Goal: Download file/media

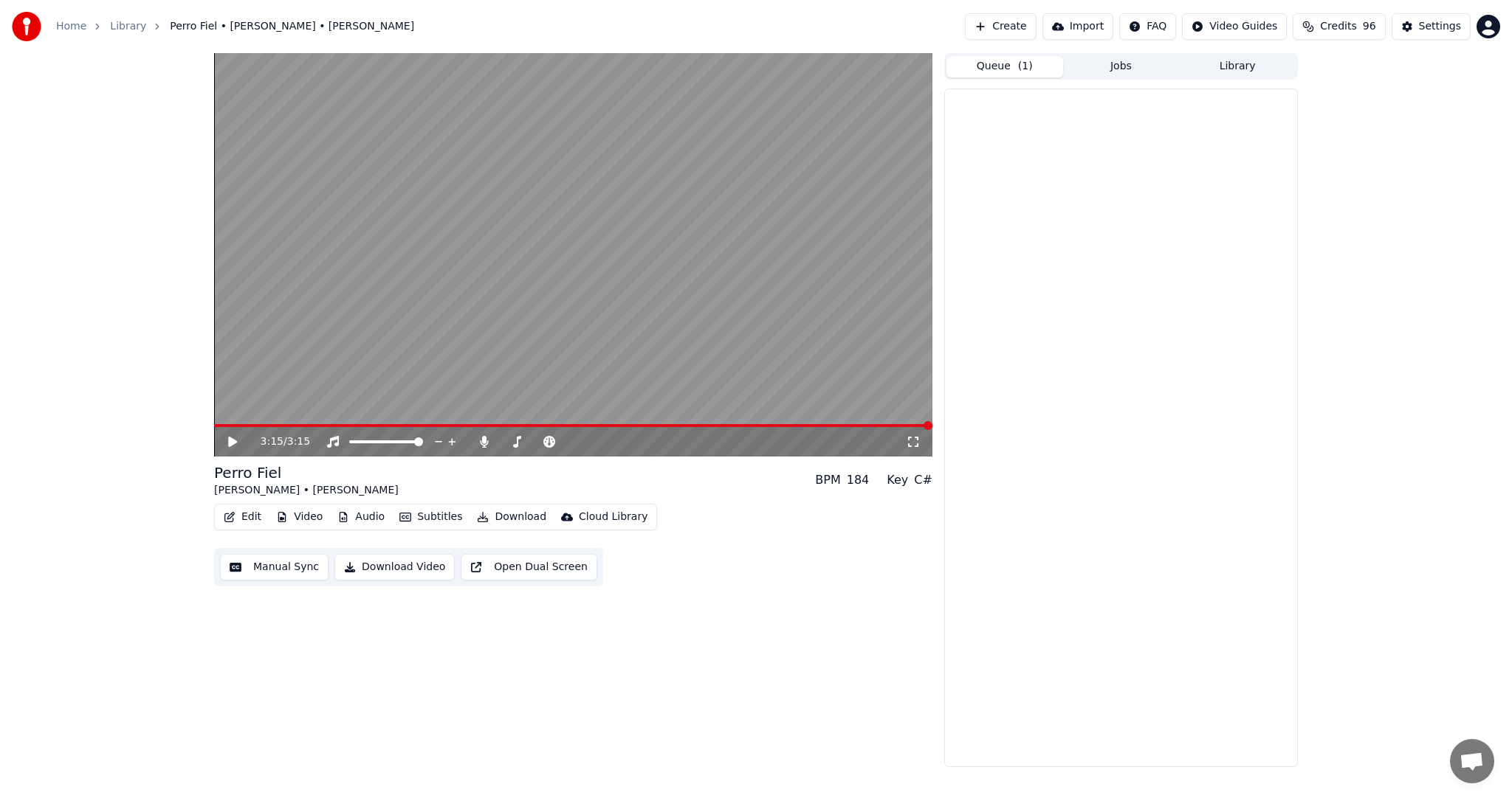
click at [1012, 72] on button "Queue ( 1 )" at bounding box center [1005, 67] width 116 height 22
click at [1085, 62] on button "Jobs" at bounding box center [1121, 67] width 116 height 22
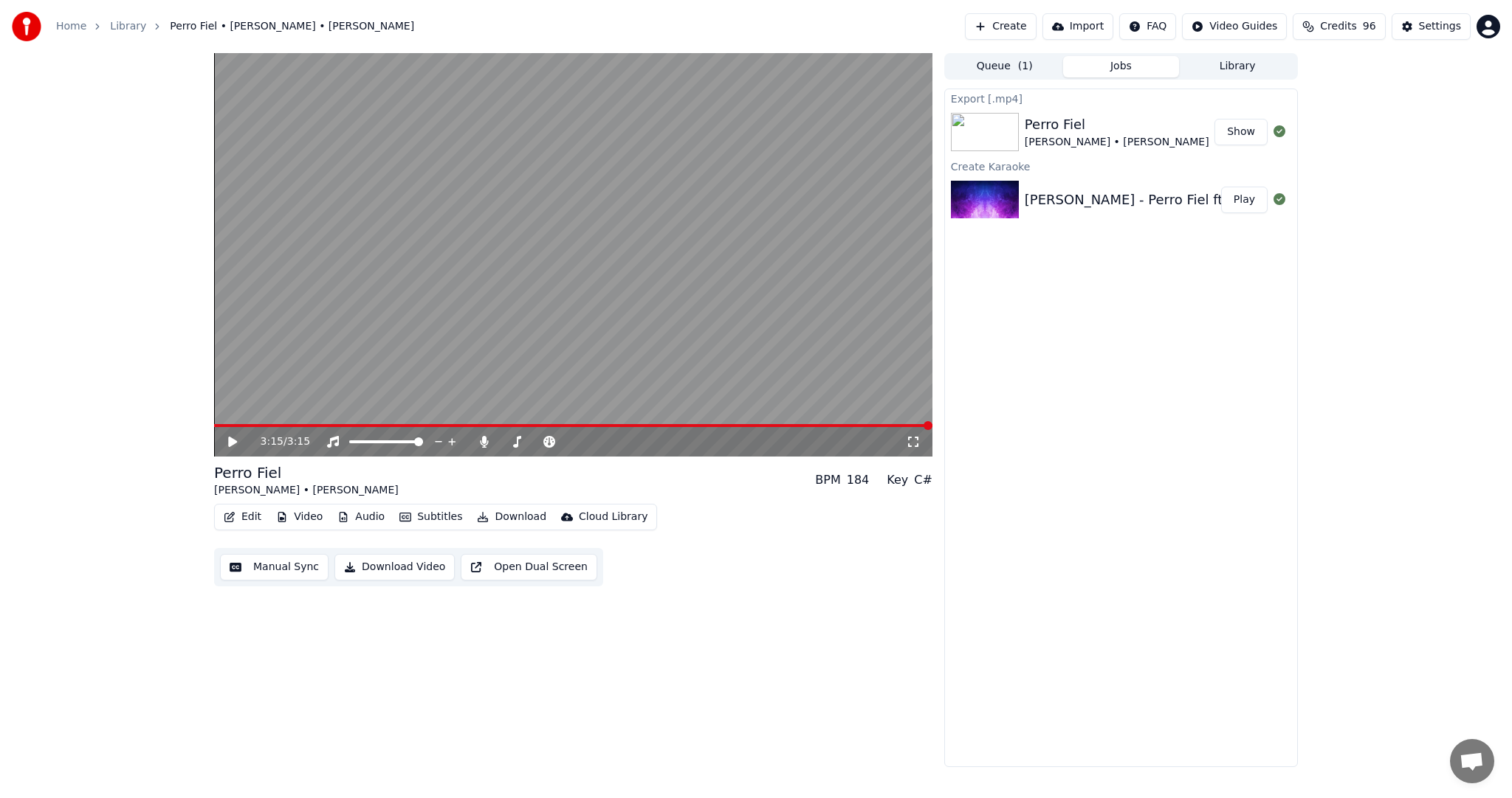
click at [1033, 63] on button "Queue ( 1 )" at bounding box center [1005, 67] width 116 height 22
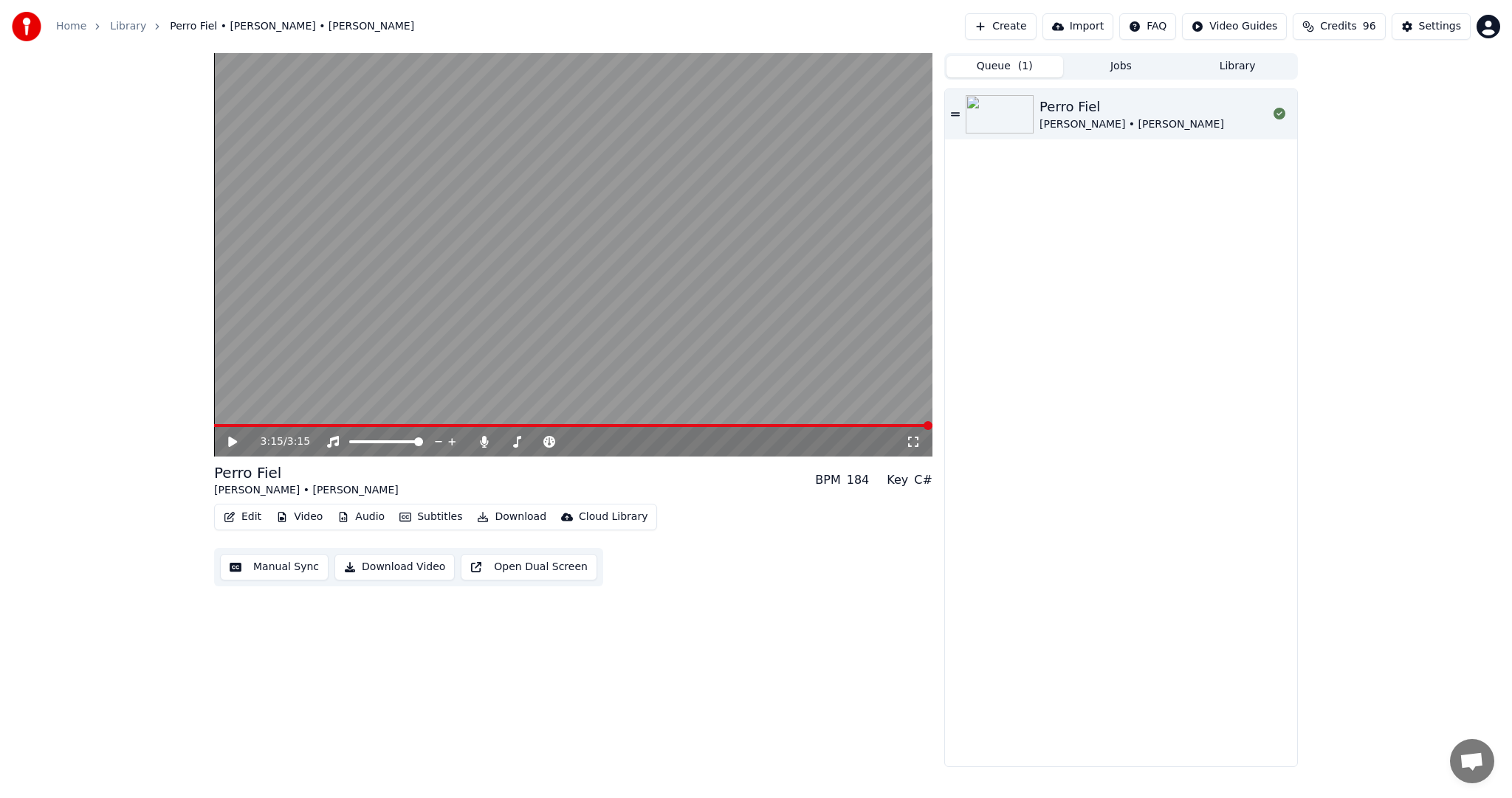
click at [117, 18] on div "Home Library Perro Fiel • [PERSON_NAME] • [PERSON_NAME]" at bounding box center [213, 27] width 403 height 30
click at [117, 21] on link "Library" at bounding box center [127, 26] width 37 height 15
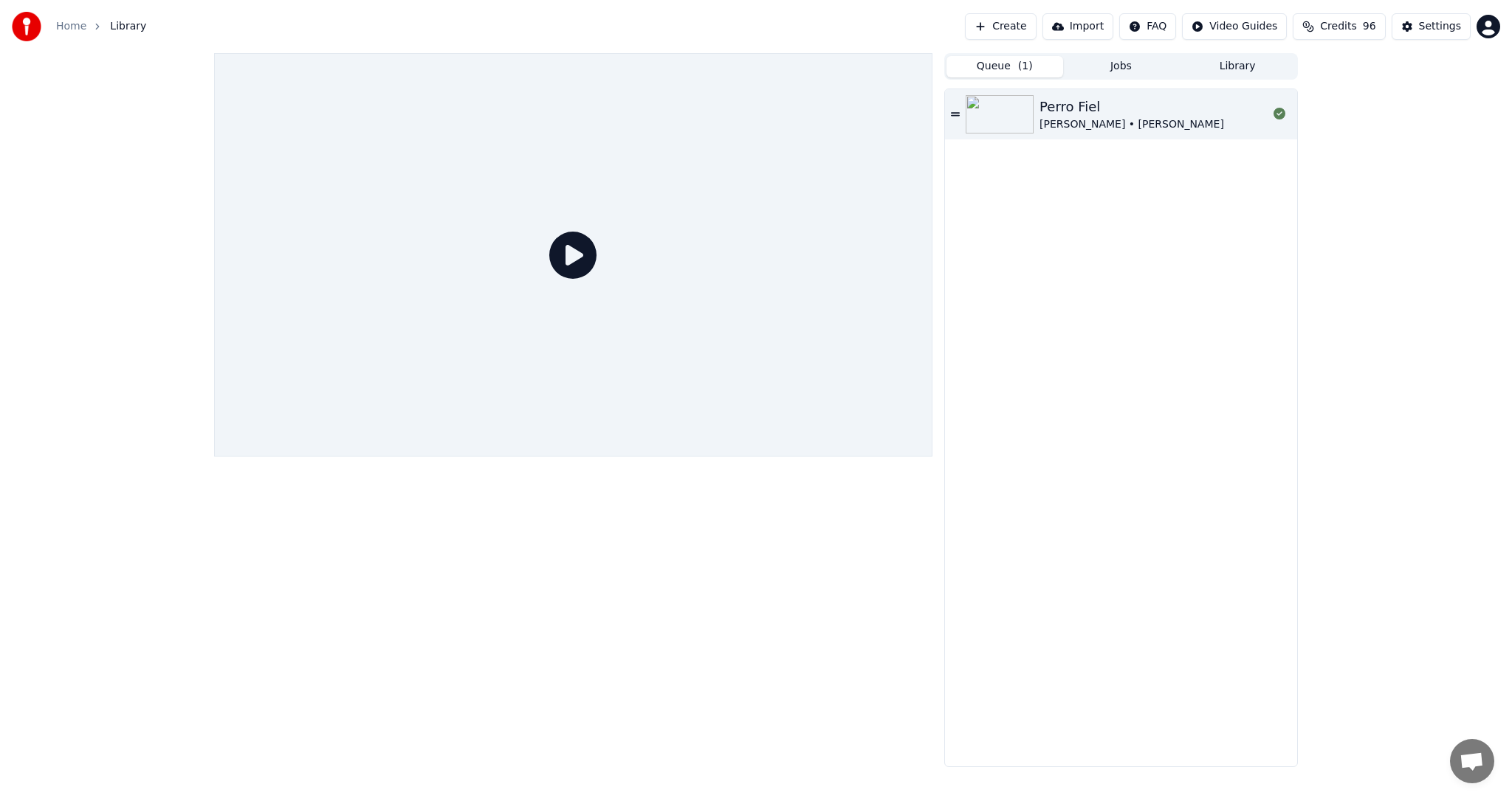
click at [118, 27] on span "Library" at bounding box center [127, 26] width 37 height 15
click at [987, 125] on img at bounding box center [999, 113] width 68 height 38
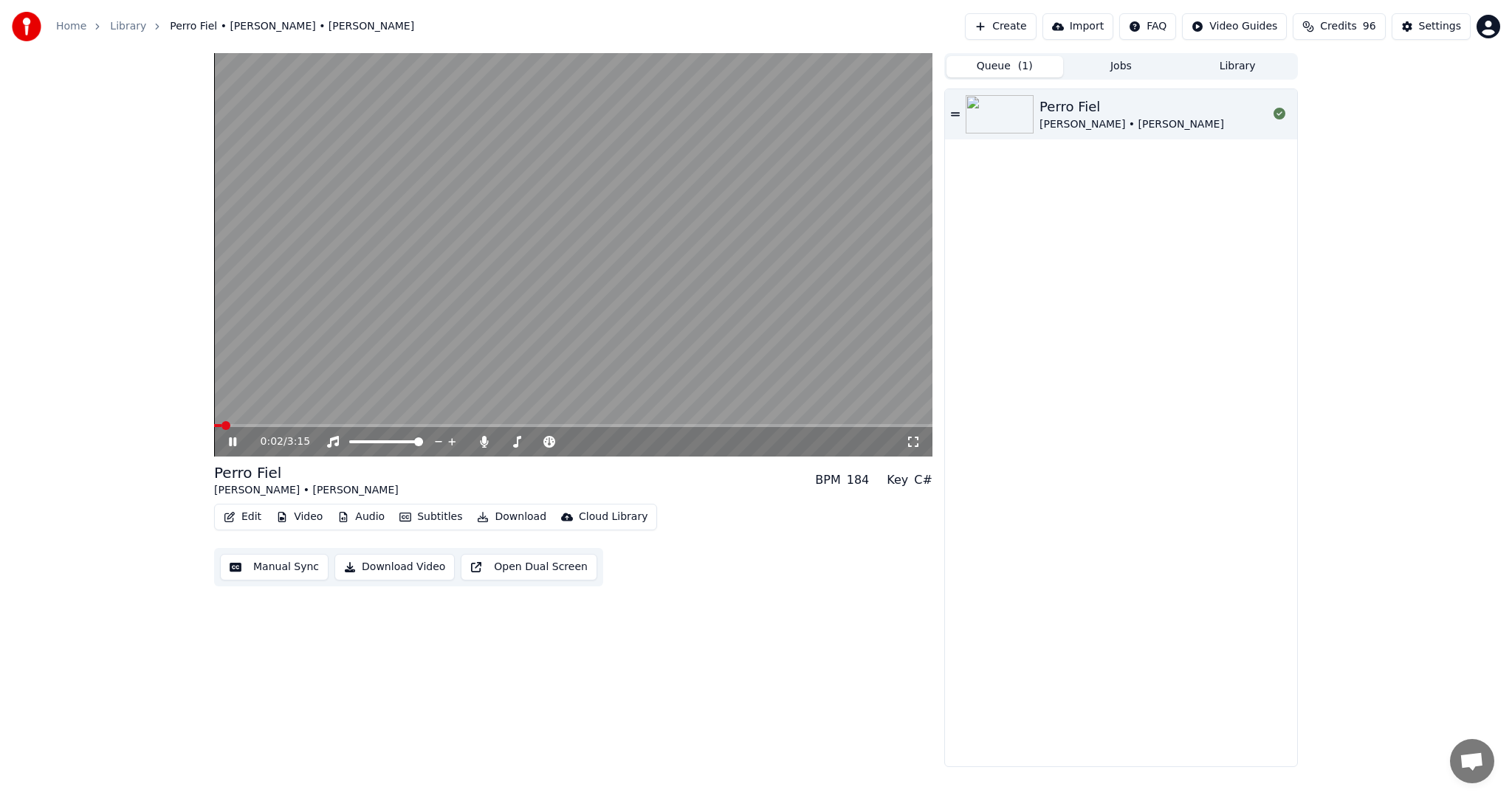
click at [236, 441] on icon at bounding box center [243, 442] width 35 height 12
click at [1024, 68] on span "( 1 )" at bounding box center [1024, 66] width 15 height 15
click at [1102, 66] on button "Jobs" at bounding box center [1121, 67] width 116 height 22
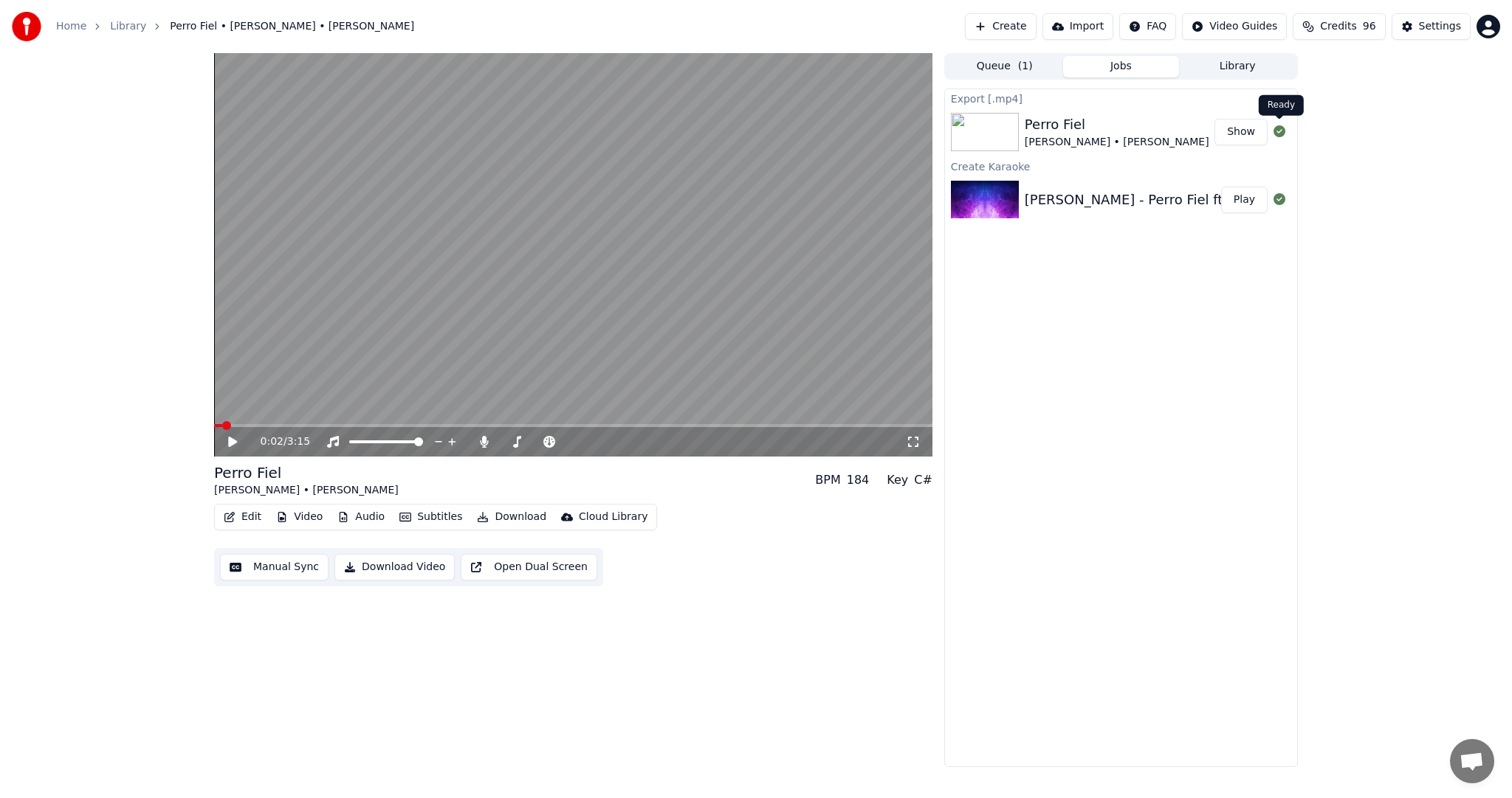
click at [1281, 130] on icon at bounding box center [1279, 131] width 12 height 12
click at [1244, 132] on button "Show" at bounding box center [1241, 131] width 53 height 27
click at [1229, 197] on button "Play" at bounding box center [1244, 199] width 46 height 27
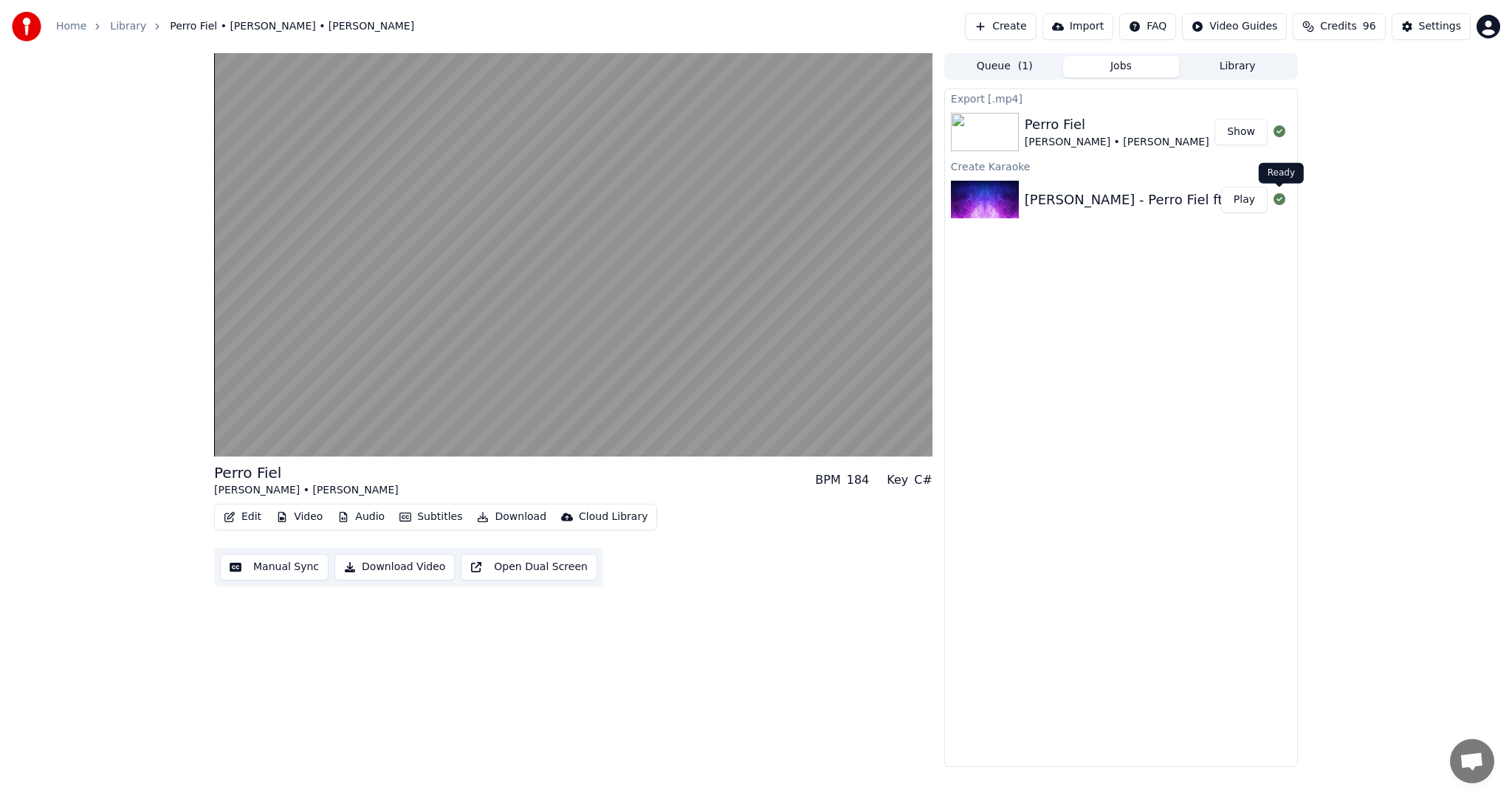
click at [1280, 198] on icon at bounding box center [1279, 199] width 12 height 12
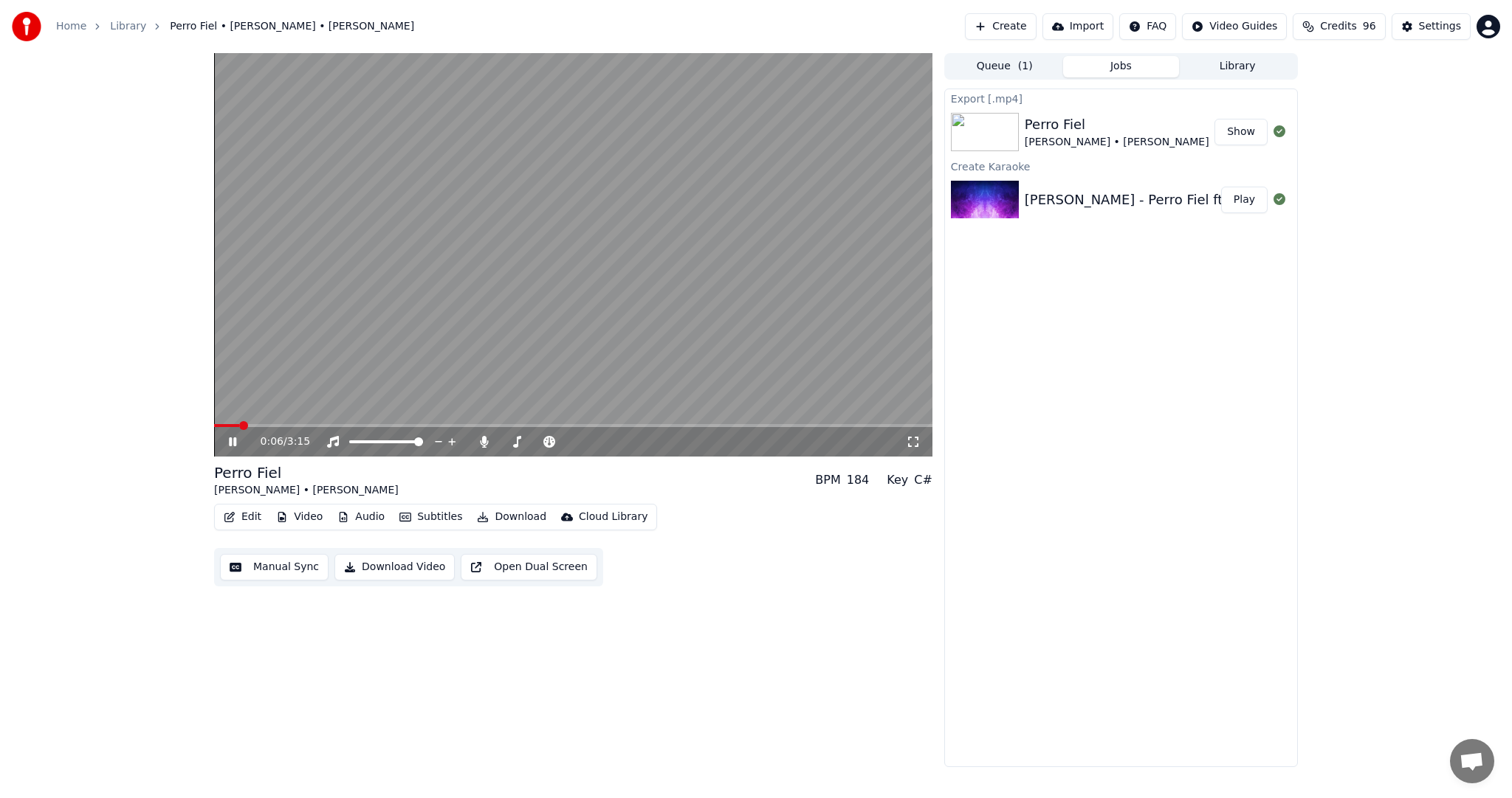
click at [236, 442] on icon at bounding box center [232, 442] width 7 height 9
click at [117, 26] on link "Library" at bounding box center [127, 26] width 37 height 15
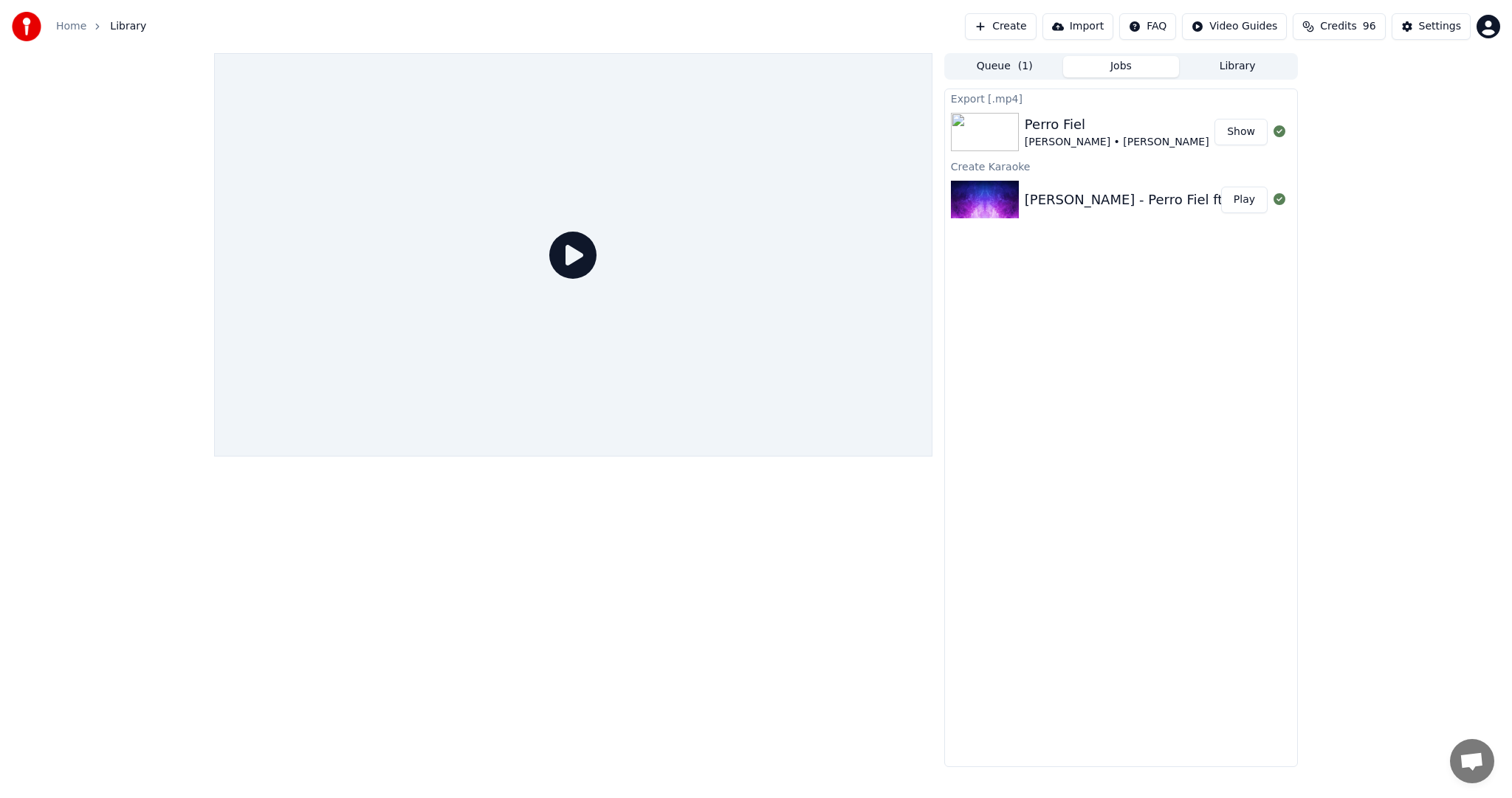
click at [60, 30] on link "Home" at bounding box center [71, 26] width 31 height 15
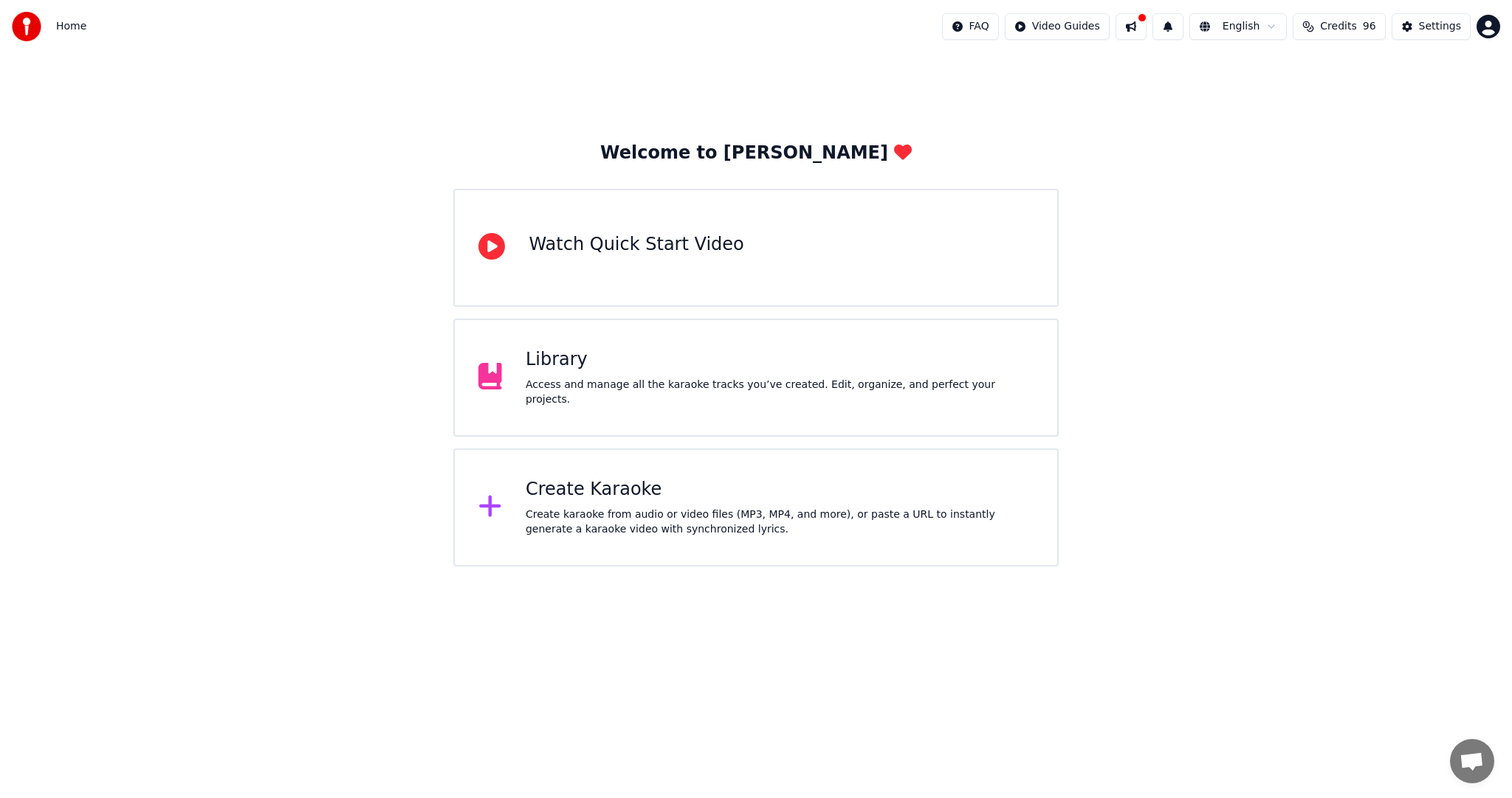
click at [632, 401] on div "Library Access and manage all the karaoke tracks you’ve created. Edit, organize…" at bounding box center [755, 378] width 605 height 118
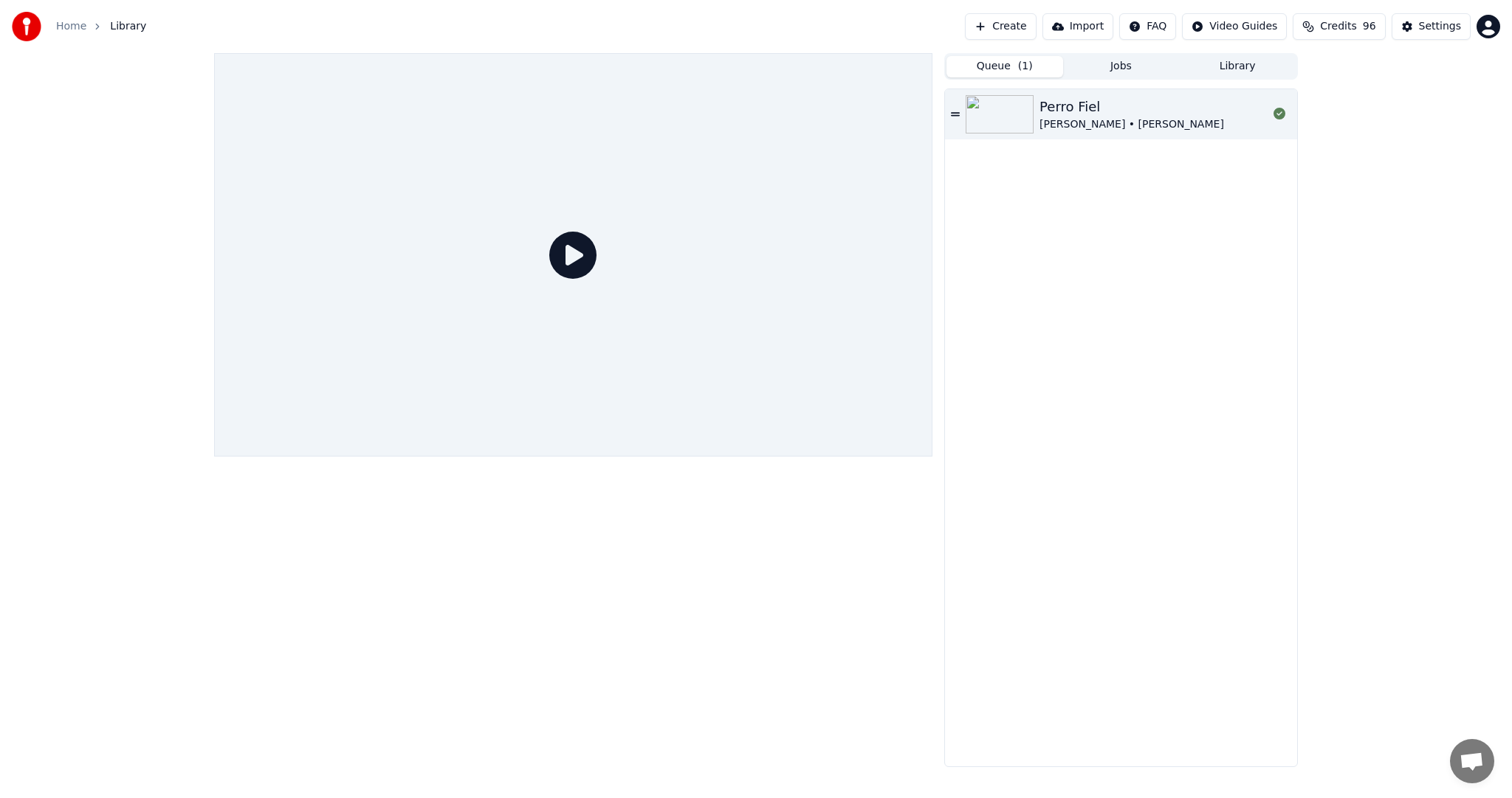
click at [1016, 68] on button "Queue ( 1 )" at bounding box center [1005, 67] width 116 height 22
click at [957, 112] on icon at bounding box center [954, 114] width 9 height 4
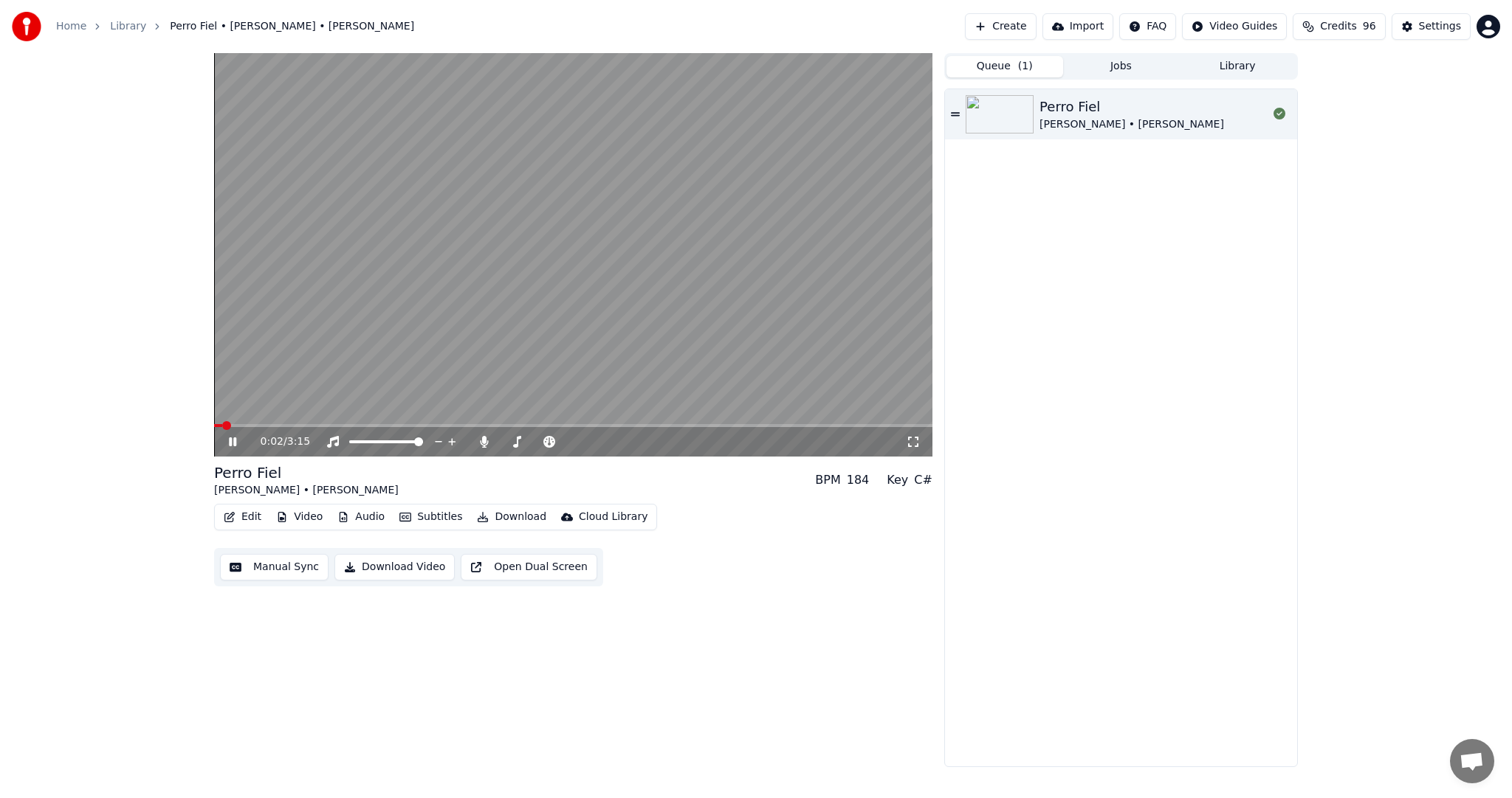
click at [227, 441] on icon at bounding box center [243, 442] width 35 height 12
click at [1453, 30] on div "Settings" at bounding box center [1440, 26] width 42 height 15
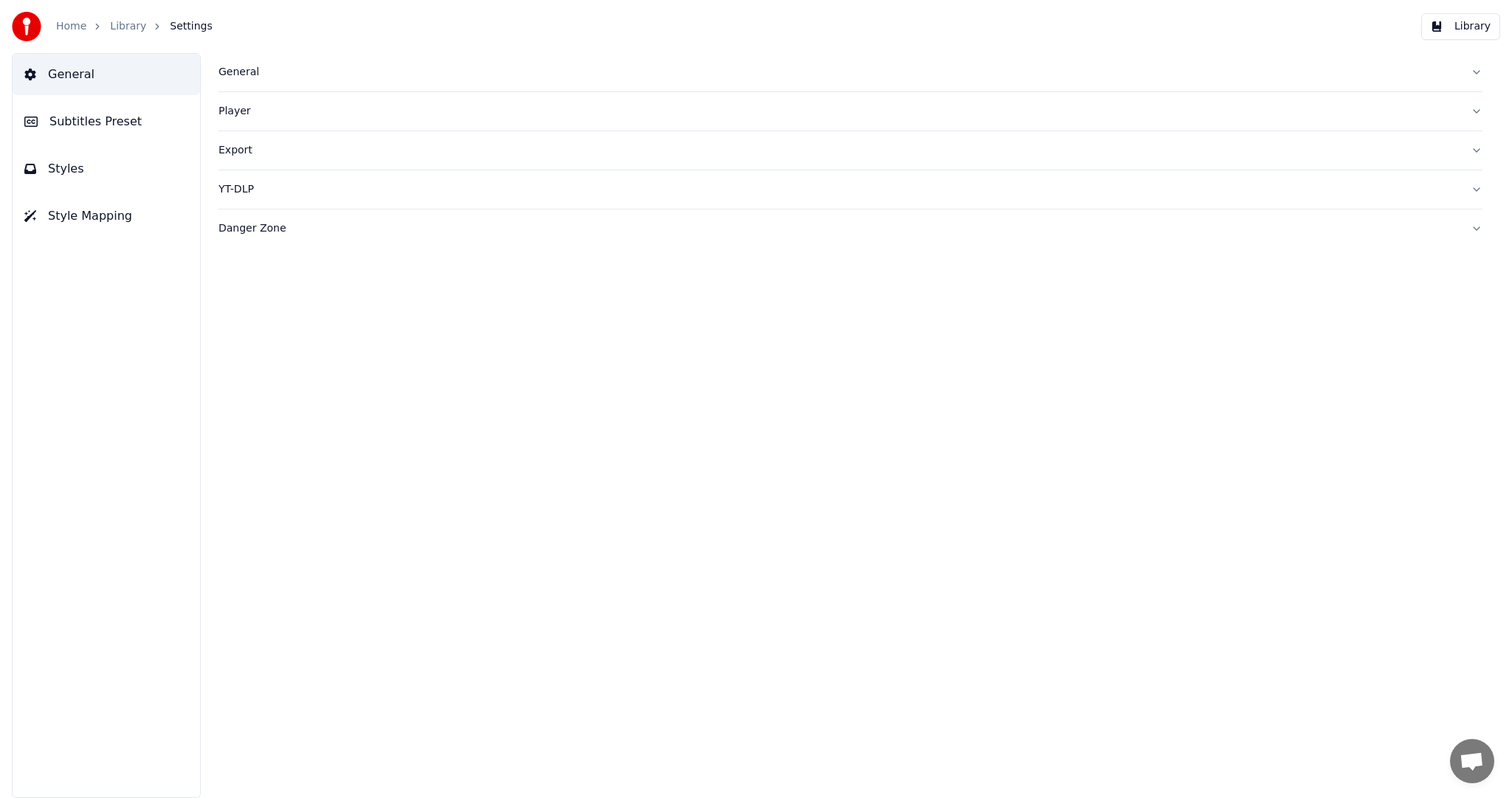
click at [247, 74] on div "General" at bounding box center [838, 72] width 1241 height 15
click at [24, 27] on img at bounding box center [27, 27] width 30 height 30
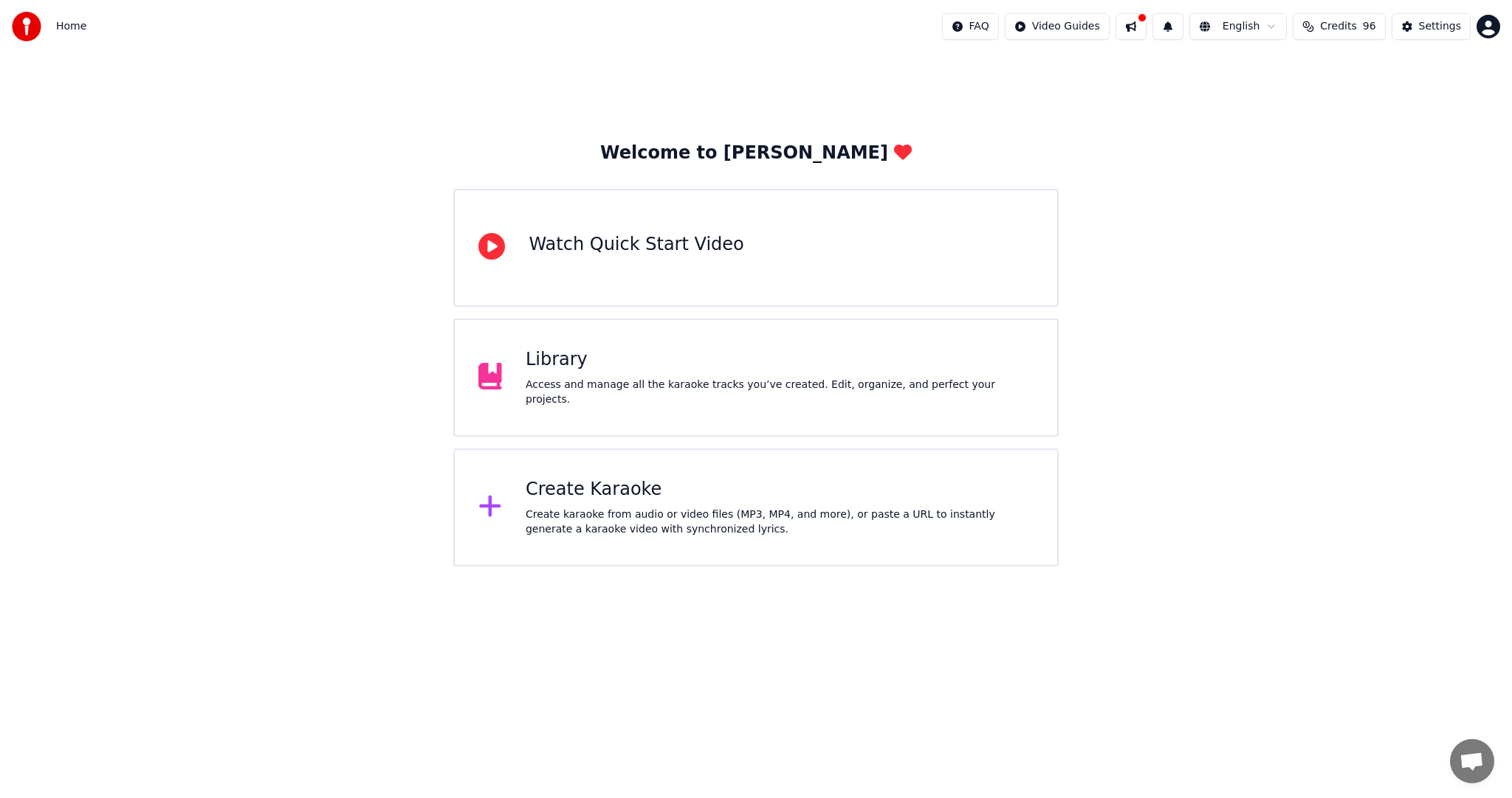
click at [62, 24] on span "Home" at bounding box center [71, 26] width 31 height 15
click at [637, 388] on div "Access and manage all the karaoke tracks you’ve created. Edit, organize, and pe…" at bounding box center [780, 393] width 508 height 30
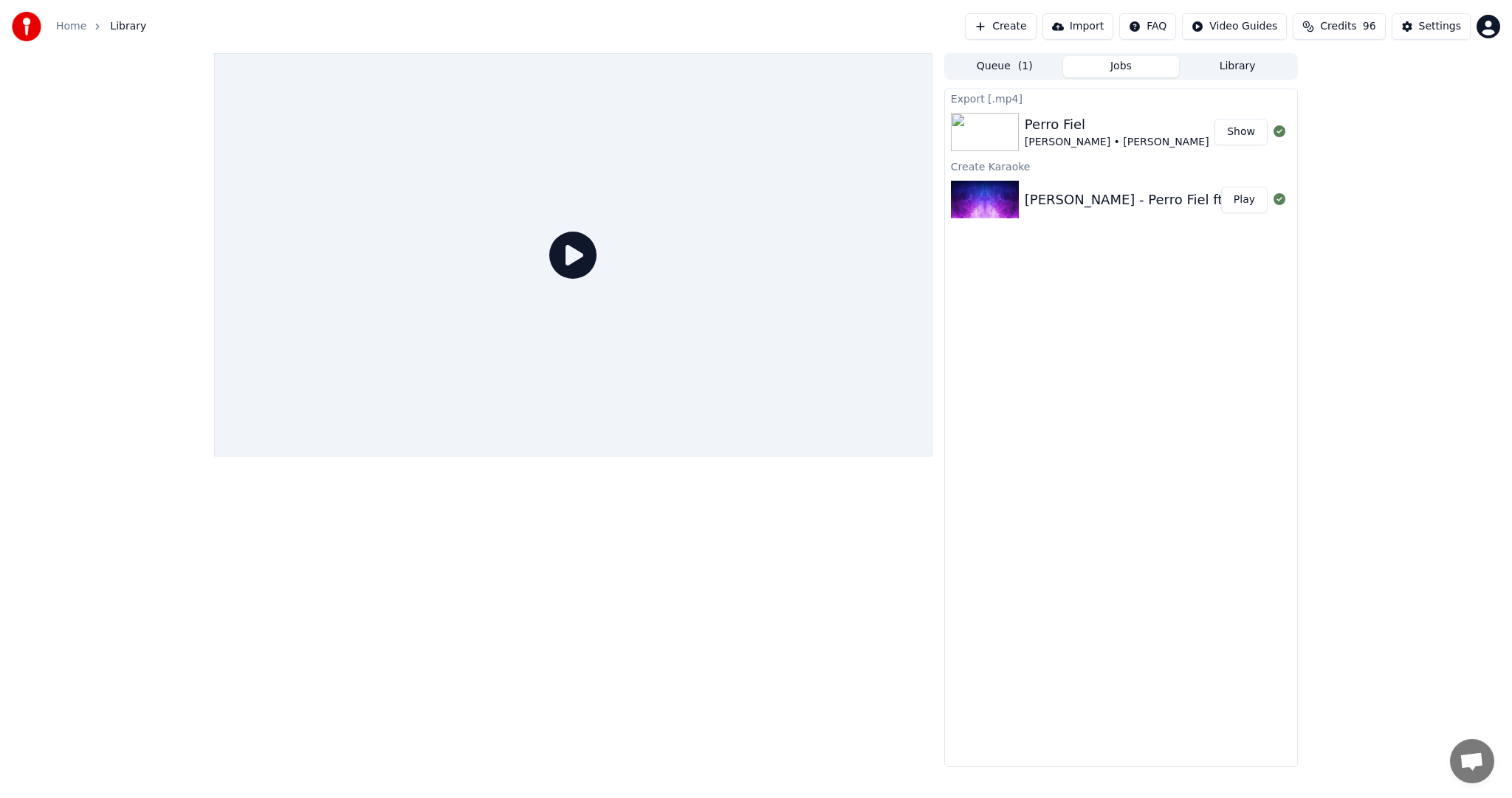
click at [1125, 68] on button "Jobs" at bounding box center [1121, 67] width 116 height 22
click at [1030, 71] on button "Queue ( 1 )" at bounding box center [1005, 67] width 116 height 22
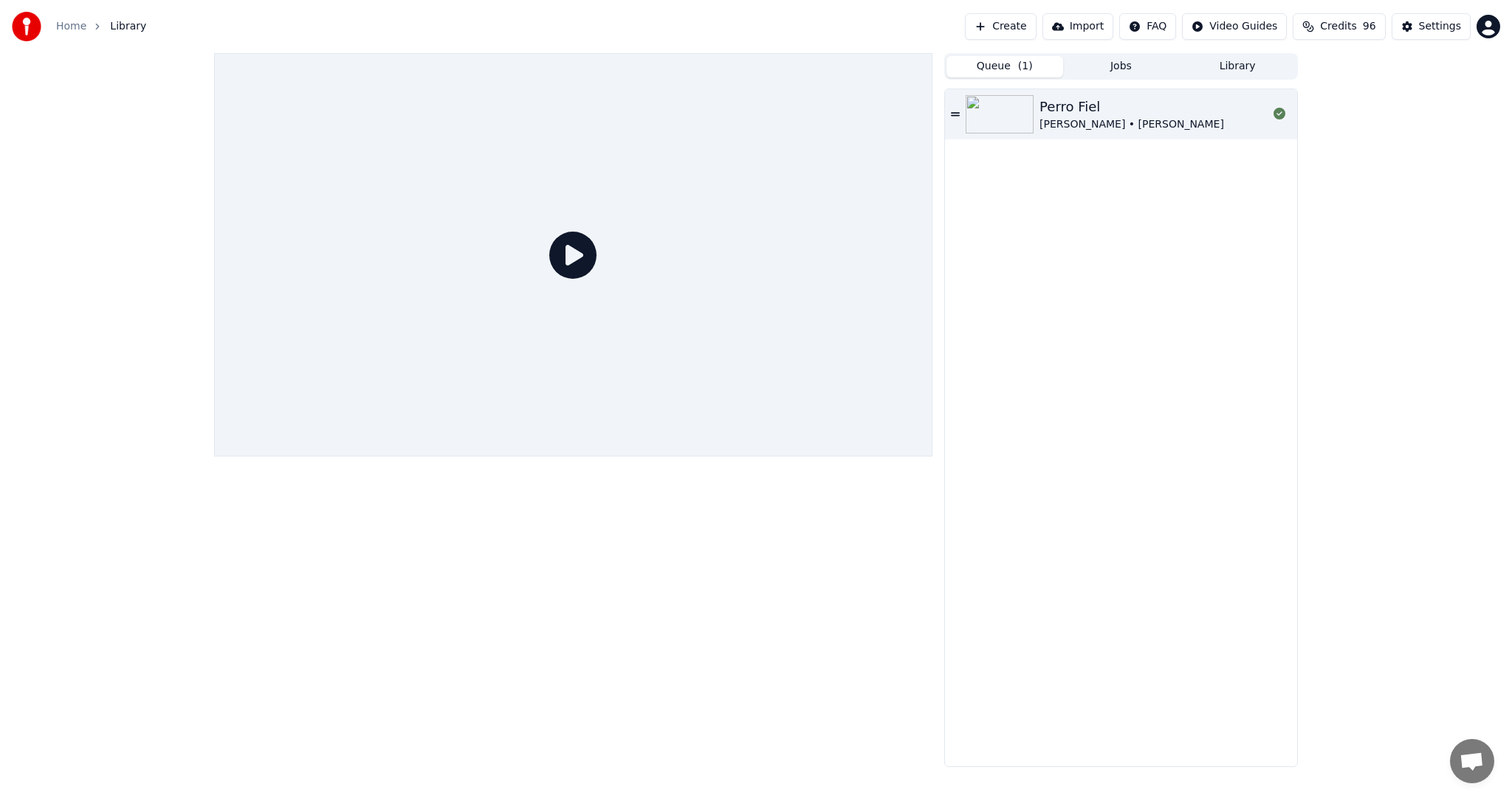
click at [1077, 101] on div "Perro Fiel" at bounding box center [1131, 107] width 185 height 21
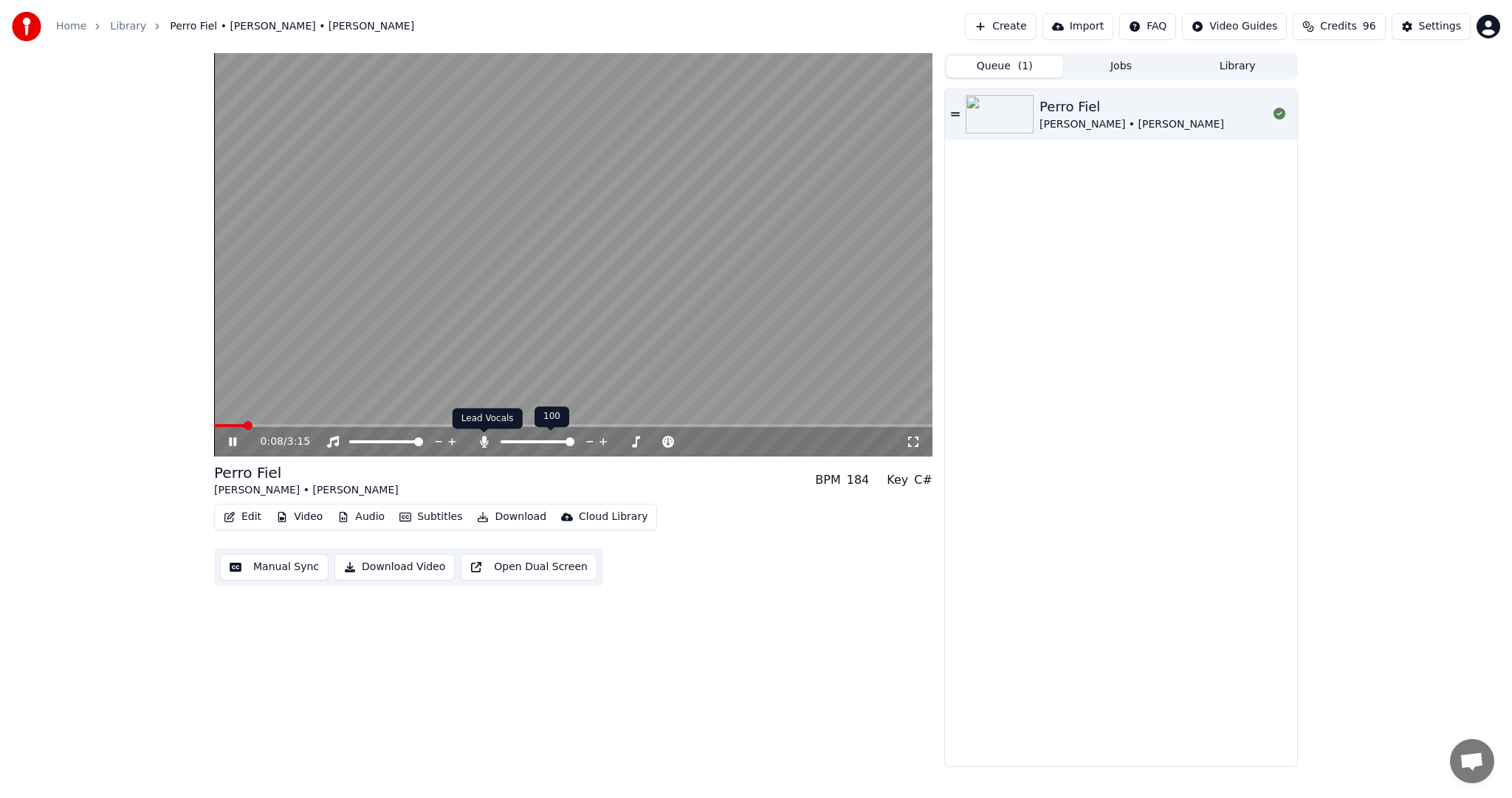
click at [485, 438] on icon at bounding box center [484, 442] width 8 height 12
click at [236, 440] on icon at bounding box center [232, 442] width 7 height 9
click at [218, 426] on span at bounding box center [222, 425] width 9 height 9
click at [394, 569] on button "Download Video" at bounding box center [395, 567] width 120 height 27
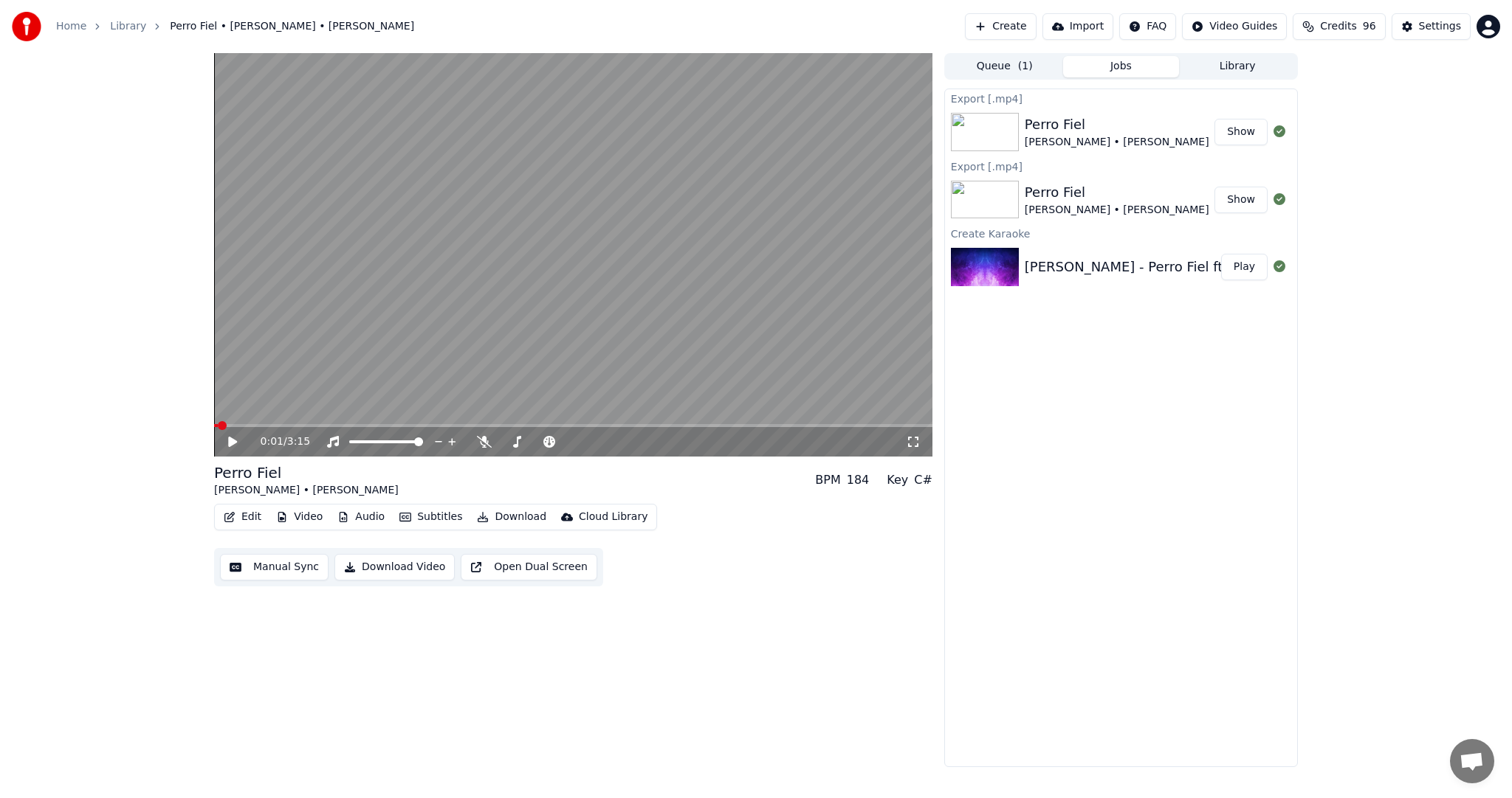
click at [670, 27] on div "Home Library Perro Fiel • [PERSON_NAME] • [PERSON_NAME] Create Import FAQ Video…" at bounding box center [756, 27] width 1512 height 53
click at [1229, 75] on button "Library" at bounding box center [1237, 67] width 116 height 22
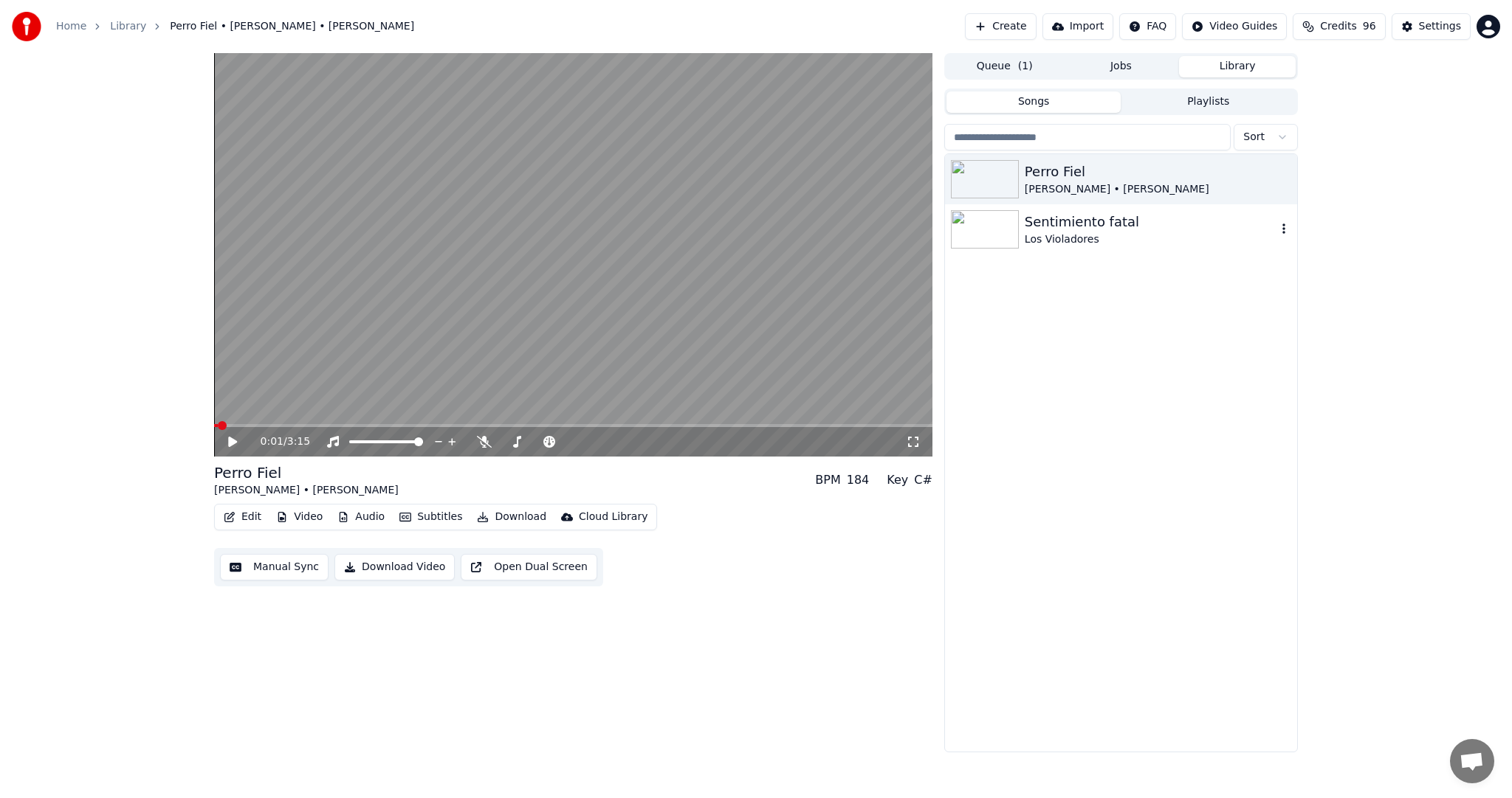
click at [1104, 225] on div "Sentimiento fatal" at bounding box center [1150, 222] width 252 height 21
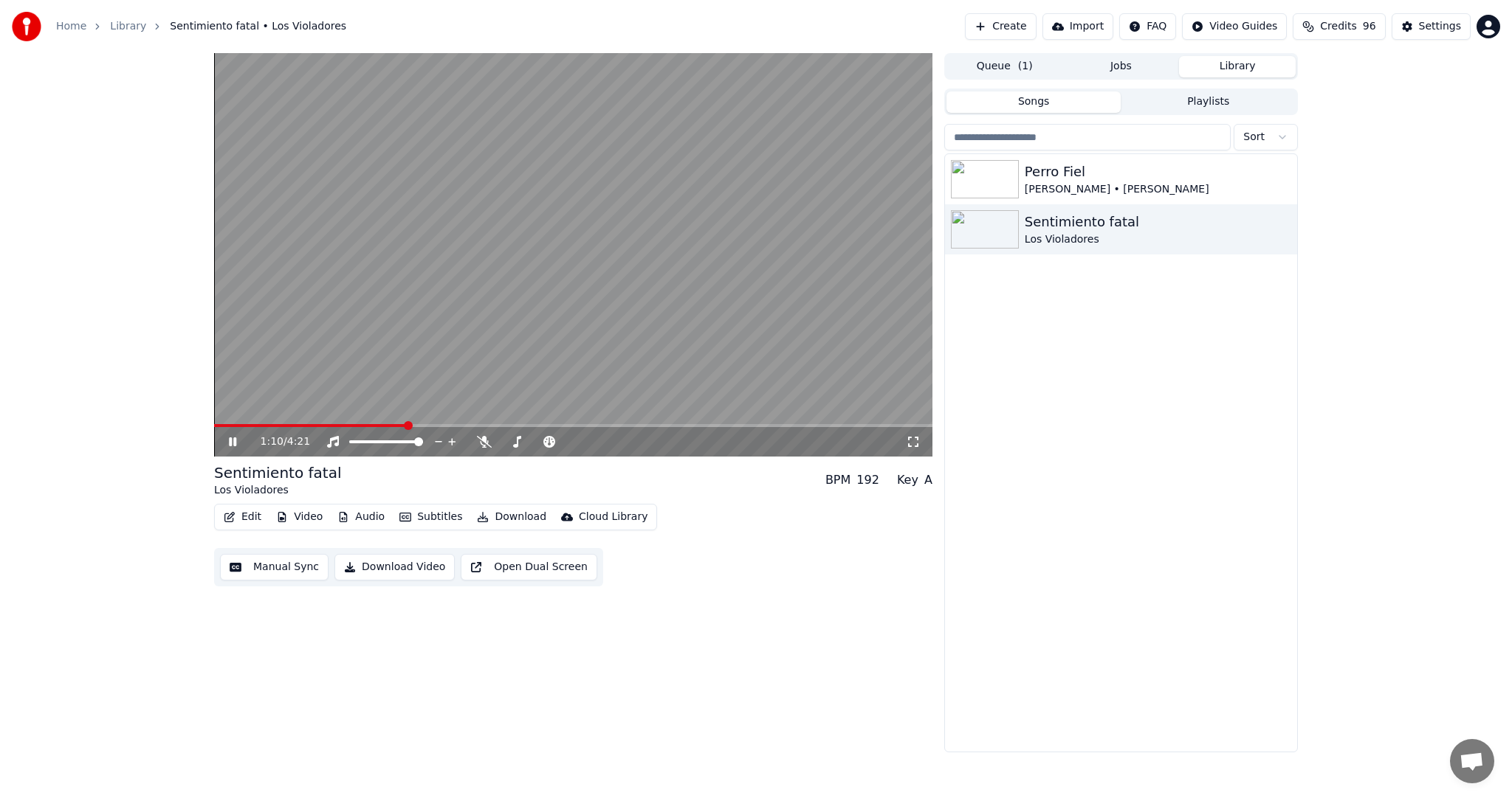
click at [406, 425] on span at bounding box center [573, 425] width 718 height 3
click at [479, 441] on icon at bounding box center [484, 442] width 15 height 12
click at [236, 440] on icon at bounding box center [232, 442] width 7 height 9
